Goal: Task Accomplishment & Management: Complete application form

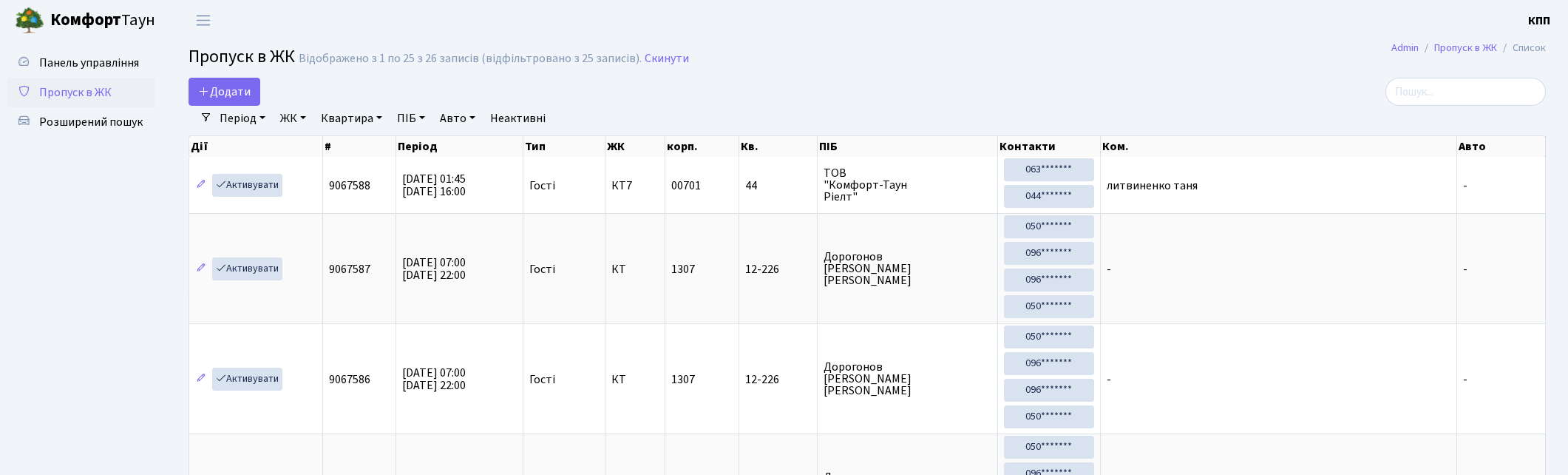
select select "25"
click at [242, 90] on span "Додати" at bounding box center [224, 92] width 52 height 16
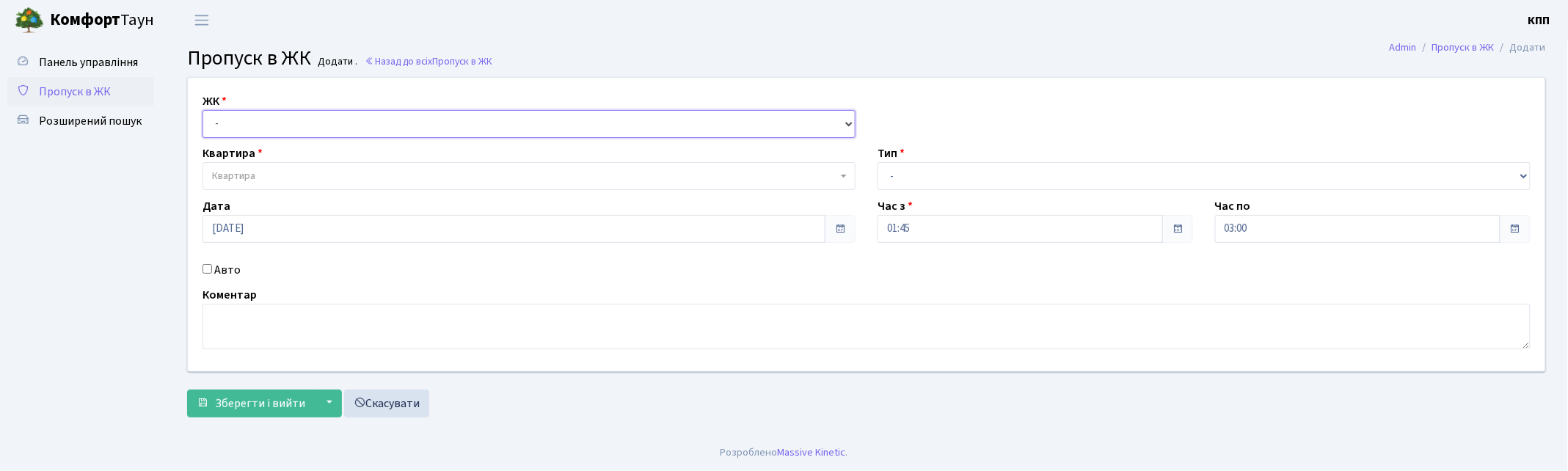
click at [290, 137] on select "- КТ, вул. Регенераторна, 4 КТ2, просп. Соборності, 17 КТ3, вул. Березнева, 16 …" at bounding box center [529, 124] width 653 height 27
select select "271"
click at [202, 110] on select "- КТ, вул. Регенераторна, 4 КТ2, просп. Соборності, 17 КТ3, вул. Березнева, 16 …" at bounding box center [529, 124] width 653 height 27
select select
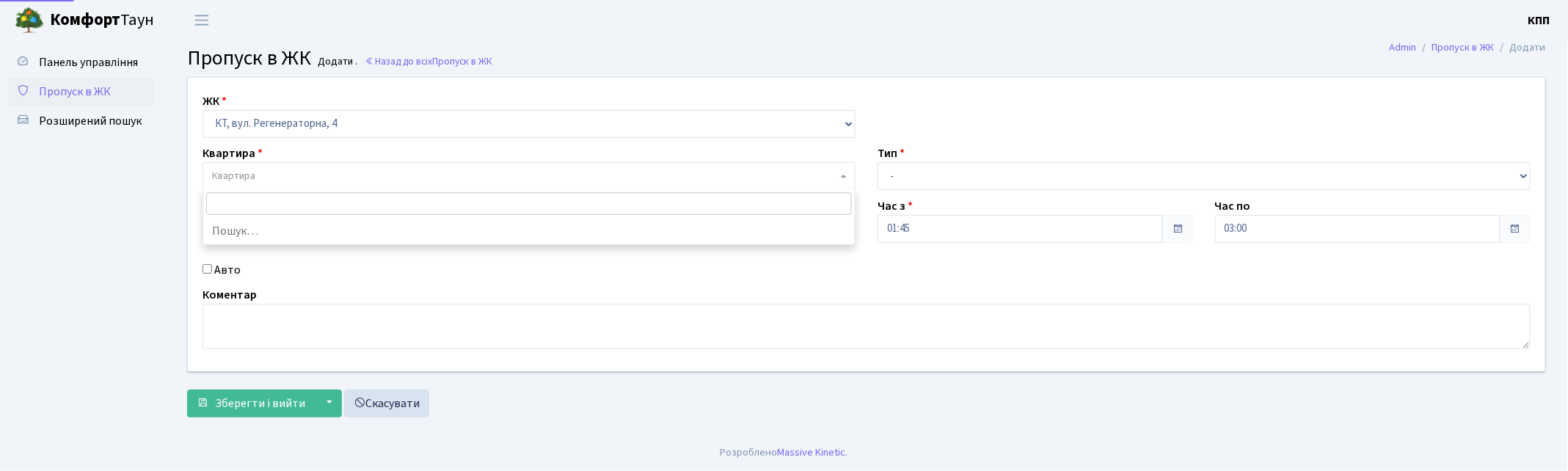
click at [332, 170] on span "Квартира" at bounding box center [524, 176] width 625 height 15
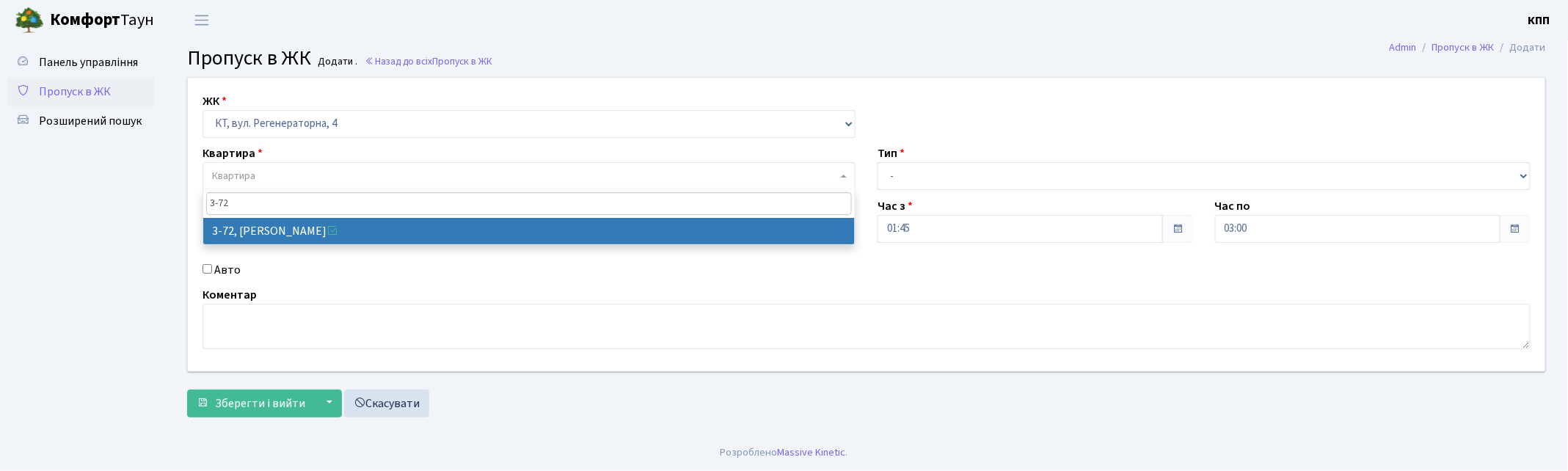
type input "3-72"
select select "881"
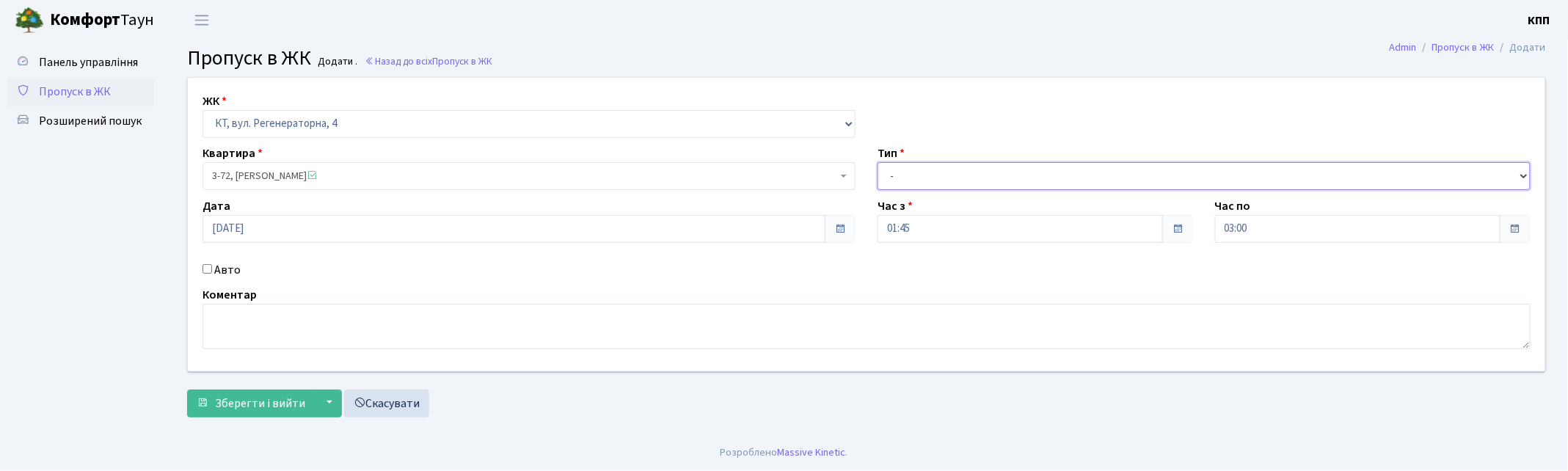
click at [922, 174] on select "- Доставка Таксі Гості Сервіс" at bounding box center [1204, 176] width 653 height 27
select select "3"
click at [877, 162] on select "- Доставка Таксі Гості Сервіс" at bounding box center [1204, 176] width 653 height 27
click at [230, 272] on label "Авто" at bounding box center [227, 270] width 27 height 18
click at [212, 272] on input "Авто" at bounding box center [207, 269] width 10 height 10
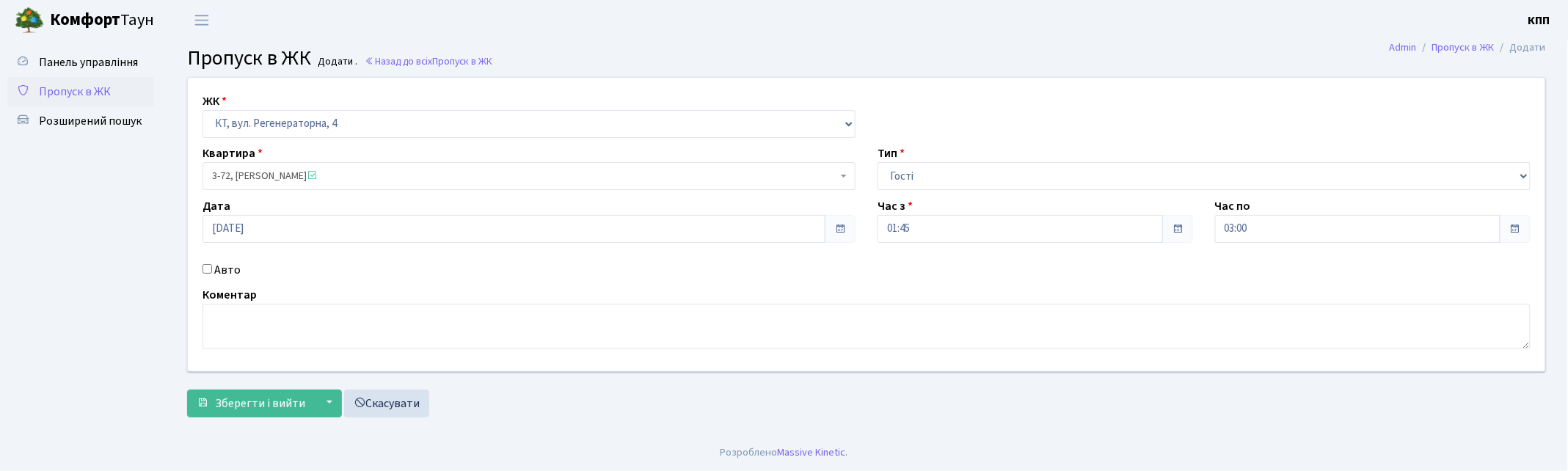
checkbox input "true"
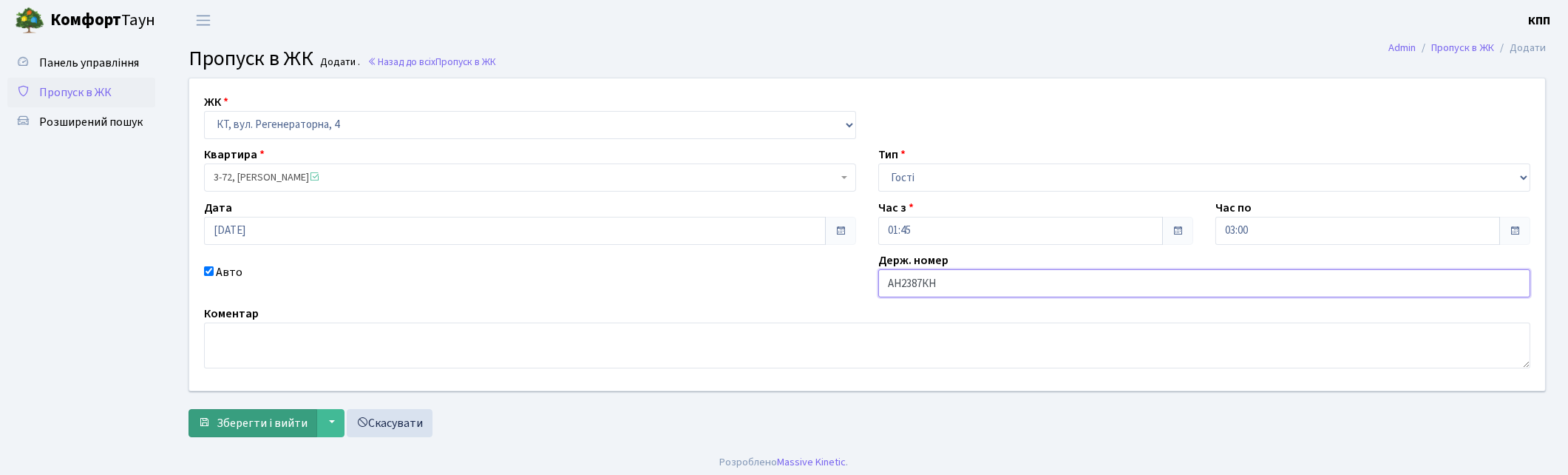
type input "АН2387КН"
click at [261, 415] on span "Зберегти і вийти" at bounding box center [262, 423] width 91 height 16
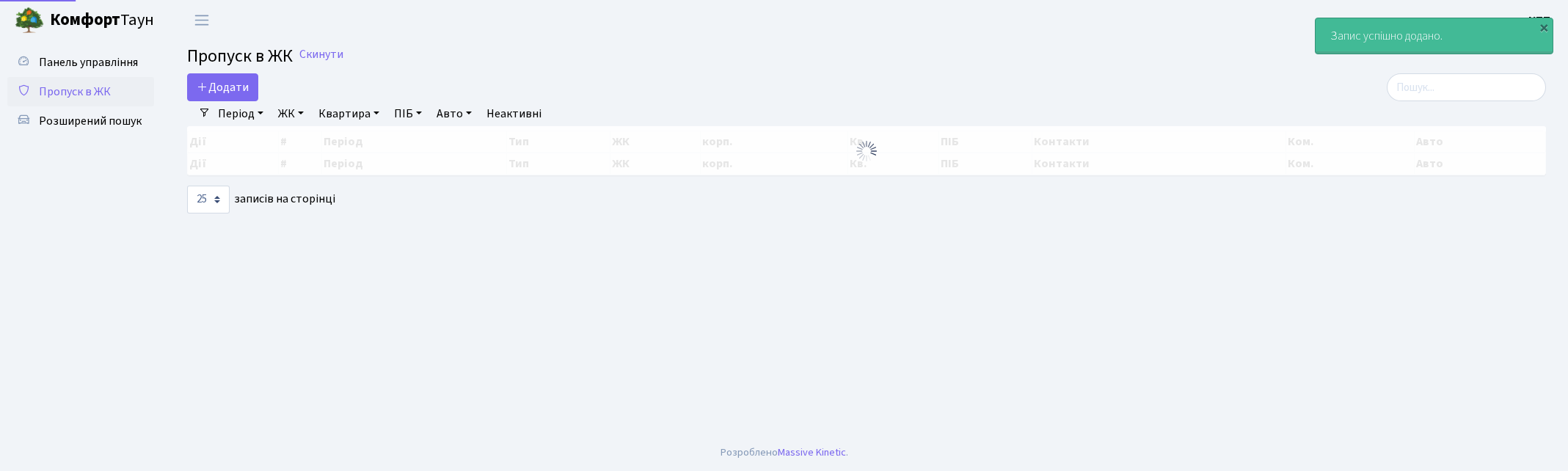
select select "25"
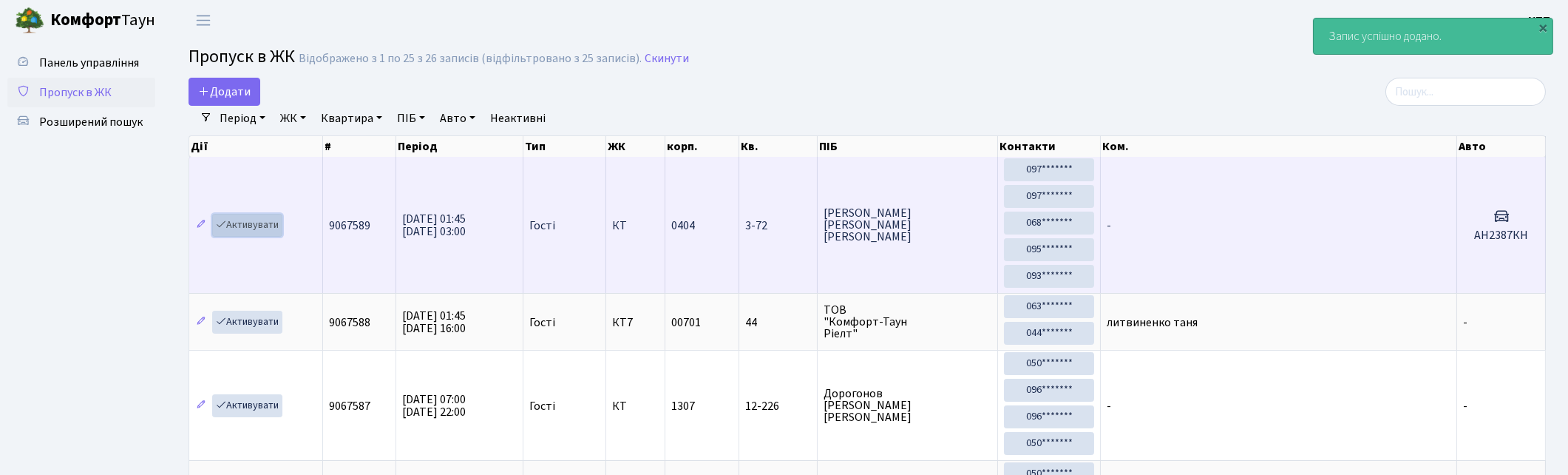
click at [267, 225] on link "Активувати" at bounding box center [247, 225] width 70 height 23
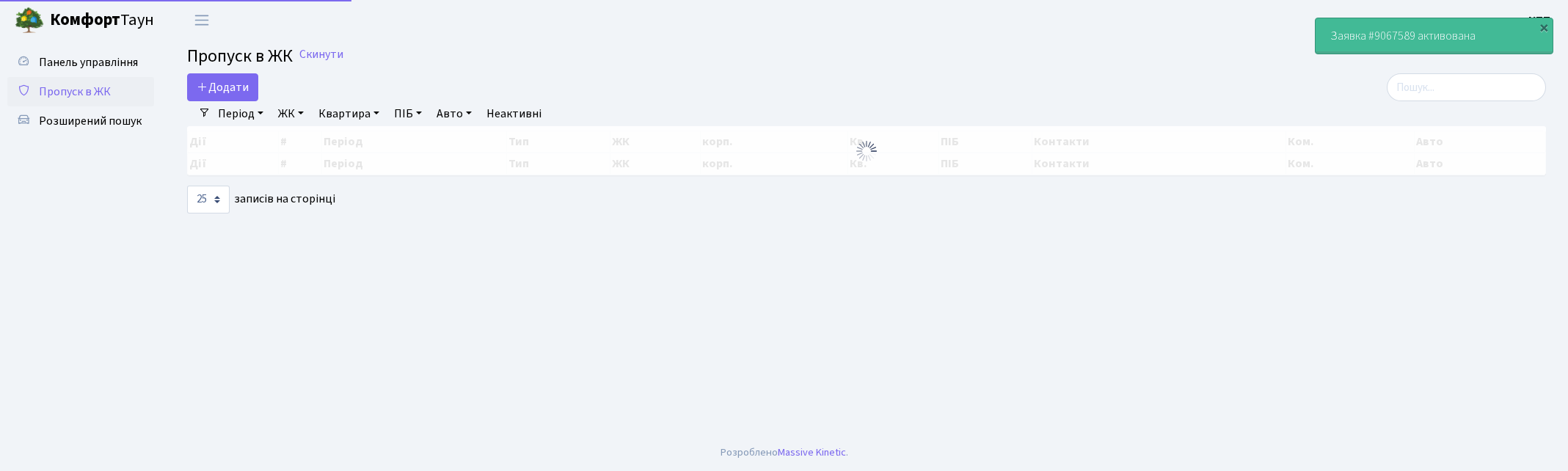
select select "25"
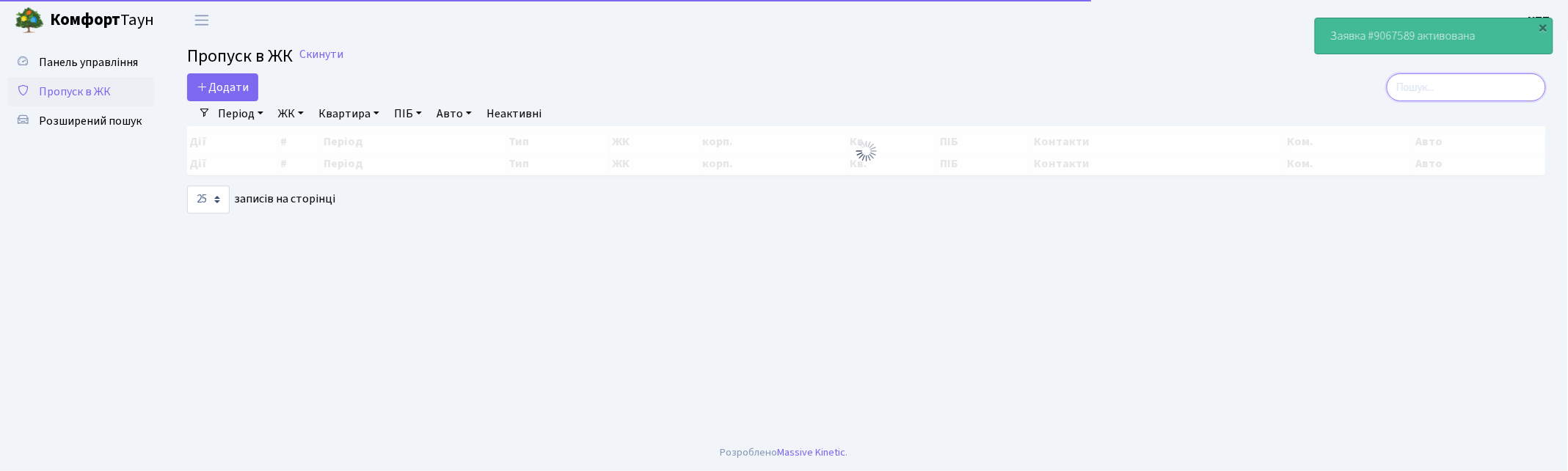
click at [1483, 91] on input "search" at bounding box center [1466, 87] width 159 height 27
